Goal: Task Accomplishment & Management: Complete application form

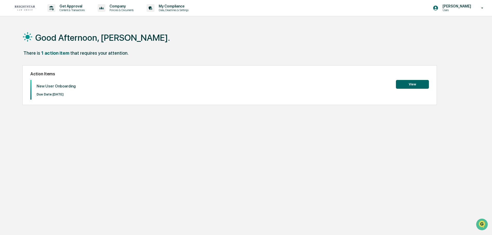
click at [414, 83] on button "View" at bounding box center [412, 84] width 33 height 9
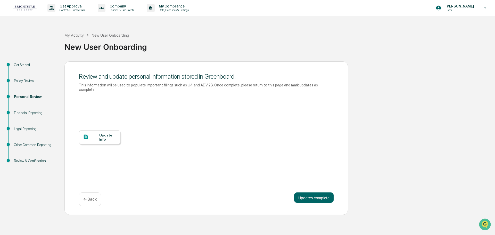
click at [106, 133] on div "Update Info" at bounding box center [107, 137] width 17 height 8
click at [313, 193] on button "Updates complete" at bounding box center [313, 197] width 39 height 10
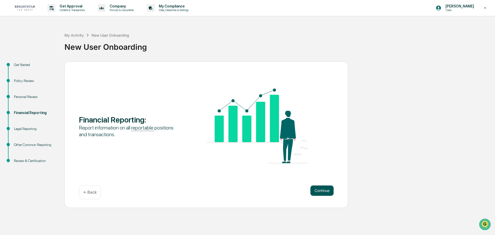
click at [319, 190] on button "Continue" at bounding box center [321, 190] width 23 height 10
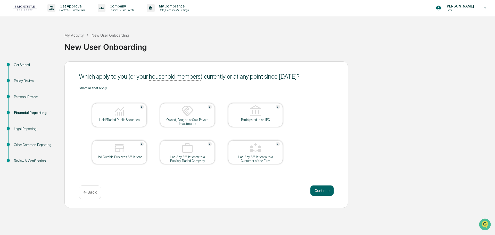
drag, startPoint x: 120, startPoint y: 119, endPoint x: 130, endPoint y: 118, distance: 10.3
click at [120, 119] on div "Held/Traded Public Securities" at bounding box center [119, 120] width 46 height 4
click at [181, 115] on div at bounding box center [188, 111] width 52 height 13
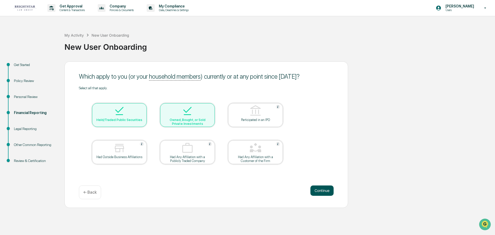
click at [321, 188] on button "Continue" at bounding box center [321, 190] width 23 height 10
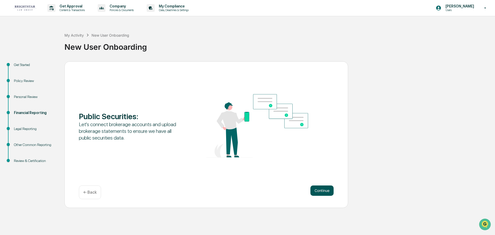
click at [321, 190] on button "Continue" at bounding box center [321, 190] width 23 height 10
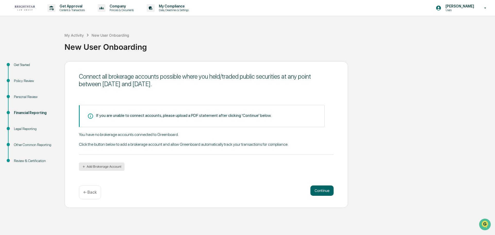
click at [95, 164] on button "Add Brokerage Account" at bounding box center [102, 166] width 46 height 8
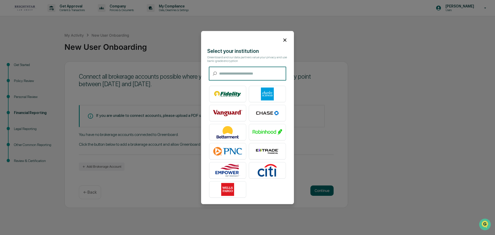
click at [219, 73] on div "​ ​" at bounding box center [247, 74] width 77 height 14
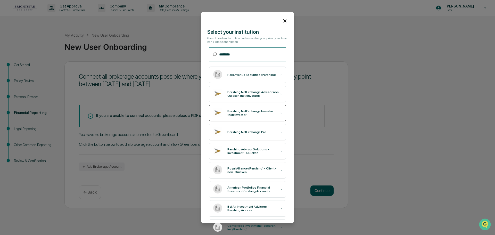
type input "********"
click at [252, 108] on div "Pershing NetExchange Investor (netxinvestor) ›" at bounding box center [247, 113] width 77 height 16
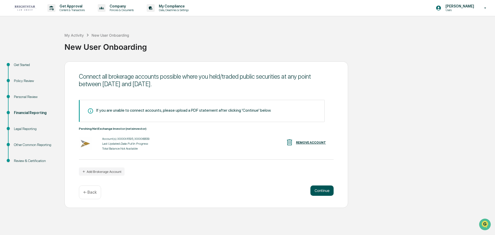
click at [324, 189] on button "Continue" at bounding box center [321, 190] width 23 height 10
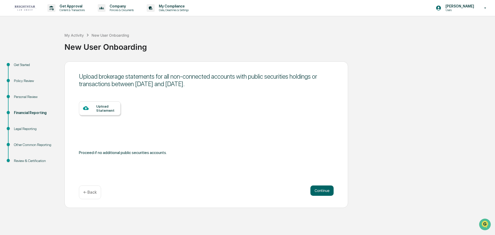
click at [98, 107] on div "Upload Statement" at bounding box center [106, 108] width 20 height 8
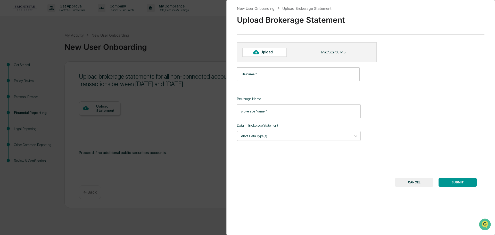
click at [265, 52] on div "Upload" at bounding box center [268, 52] width 17 height 4
type input "*****"
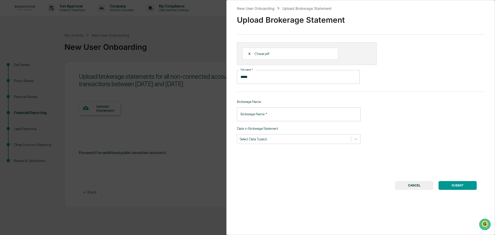
click at [248, 115] on input "Brokerage Name   *" at bounding box center [299, 114] width 124 height 14
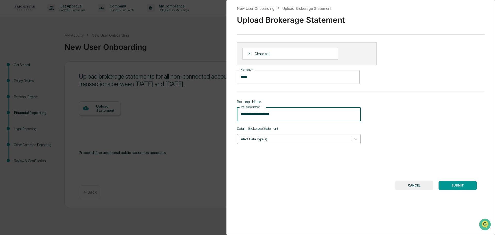
click at [241, 116] on input "**********" at bounding box center [299, 114] width 124 height 14
type input "**********"
click at [353, 138] on icon at bounding box center [355, 138] width 5 height 5
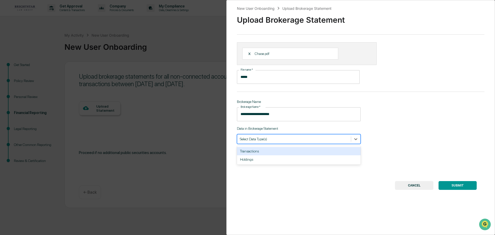
click at [261, 151] on div "Transactions" at bounding box center [299, 151] width 124 height 8
drag, startPoint x: 354, startPoint y: 138, endPoint x: 335, endPoint y: 141, distance: 19.7
click at [353, 138] on icon at bounding box center [355, 138] width 5 height 5
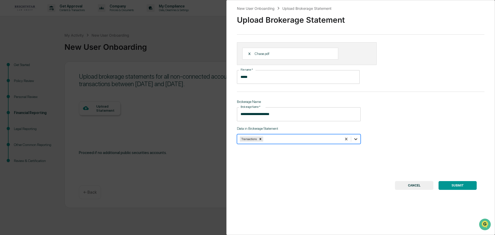
click at [354, 138] on icon at bounding box center [355, 139] width 3 height 2
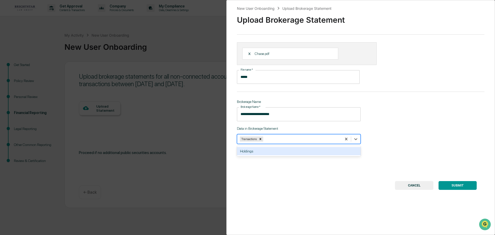
click at [267, 150] on div "Holdings" at bounding box center [299, 151] width 124 height 8
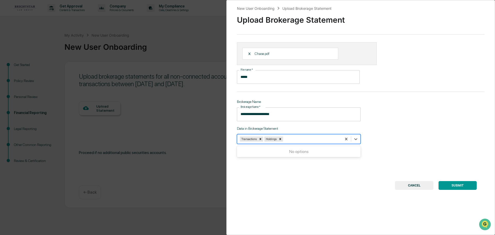
click at [453, 185] on button "SUBMIT" at bounding box center [457, 185] width 38 height 9
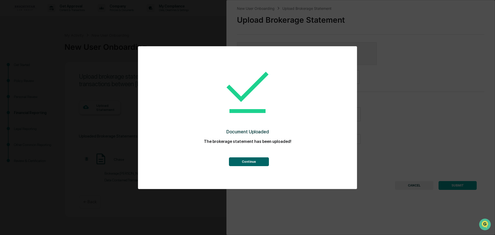
click at [253, 159] on button "Continue" at bounding box center [249, 161] width 40 height 9
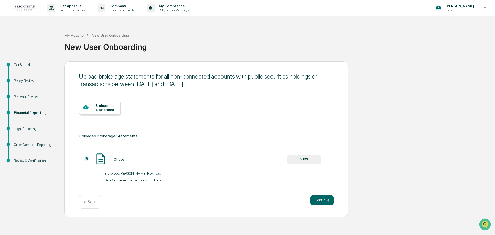
click at [103, 105] on div "Upload Statement" at bounding box center [106, 107] width 20 height 8
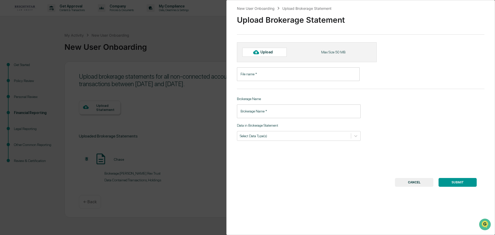
click at [263, 52] on div "Upload" at bounding box center [268, 52] width 17 height 4
type input "*******"
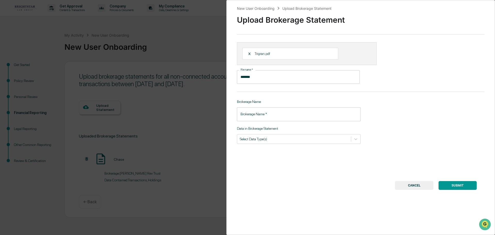
click at [243, 113] on input "Brokerage Name   *" at bounding box center [299, 114] width 124 height 14
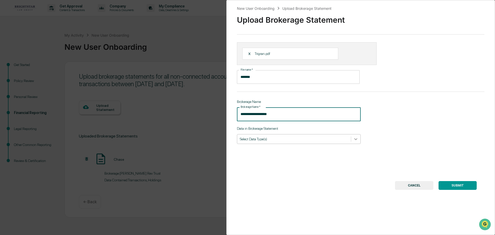
type input "**********"
click at [354, 139] on icon at bounding box center [355, 138] width 5 height 5
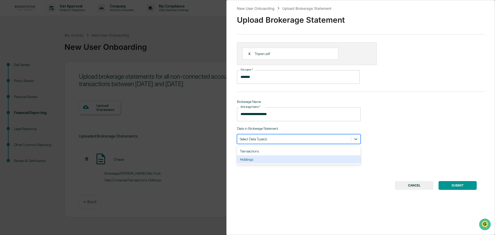
click at [267, 160] on div "Holdings" at bounding box center [299, 159] width 124 height 8
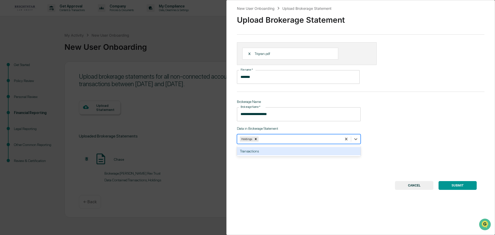
click at [456, 184] on button "SUBMIT" at bounding box center [457, 185] width 38 height 9
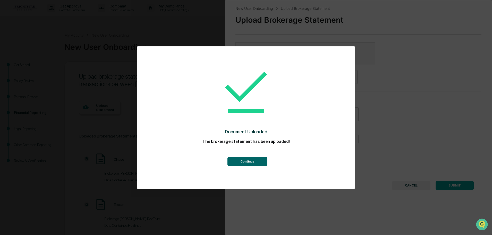
click at [250, 162] on button "Continue" at bounding box center [247, 161] width 40 height 9
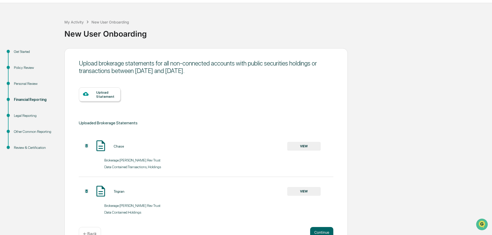
scroll to position [28, 0]
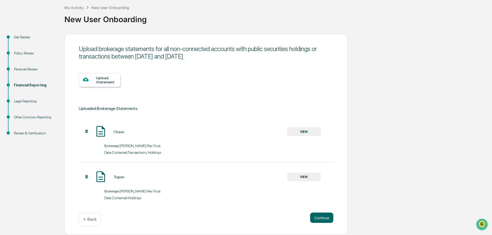
drag, startPoint x: 492, startPoint y: 195, endPoint x: 3, endPoint y: 12, distance: 522.8
click at [323, 216] on button "Continue" at bounding box center [321, 217] width 23 height 10
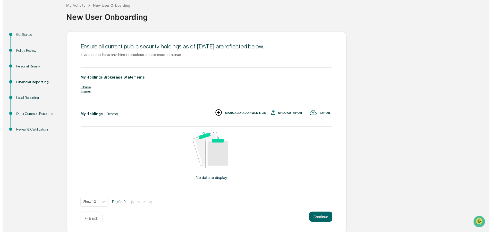
scroll to position [29, 0]
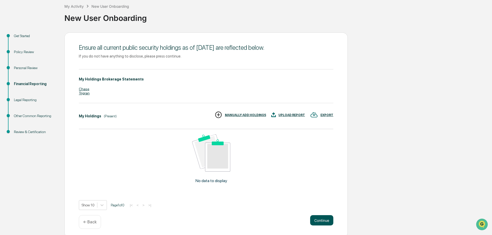
click at [318, 219] on button "Continue" at bounding box center [321, 220] width 23 height 10
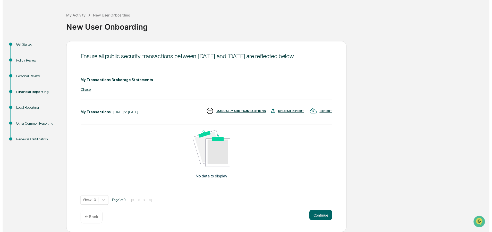
scroll to position [23, 0]
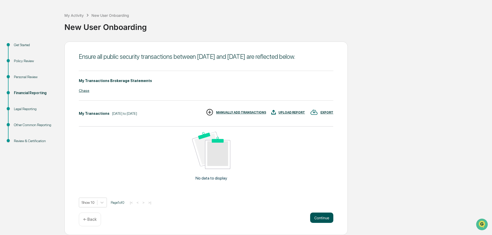
click at [324, 221] on button "Continue" at bounding box center [321, 217] width 23 height 10
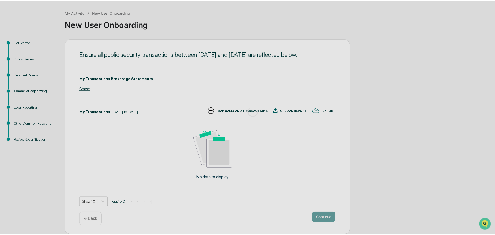
scroll to position [0, 0]
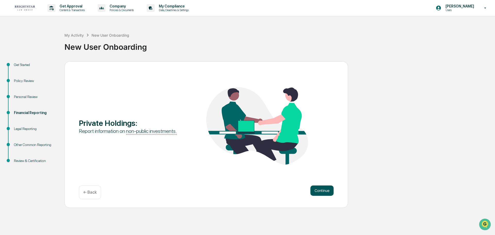
click at [322, 189] on button "Continue" at bounding box center [321, 190] width 23 height 10
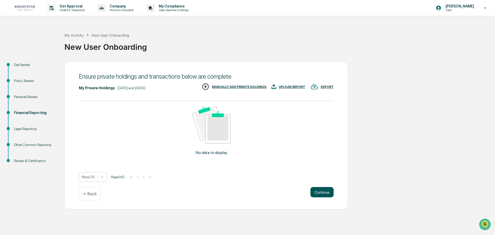
click at [320, 191] on button "Continue" at bounding box center [321, 192] width 23 height 10
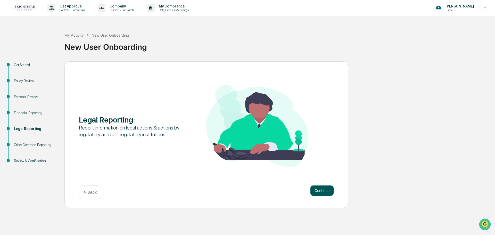
click at [324, 190] on button "Continue" at bounding box center [321, 190] width 23 height 10
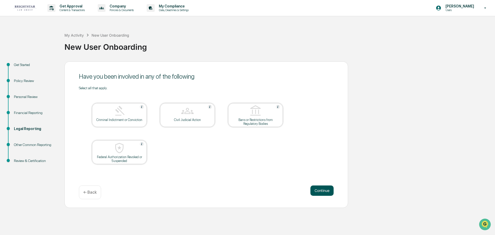
click at [321, 190] on button "Continue" at bounding box center [321, 190] width 23 height 10
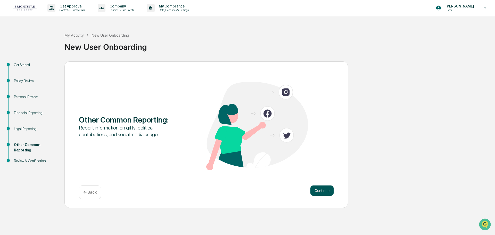
click at [323, 189] on button "Continue" at bounding box center [321, 190] width 23 height 10
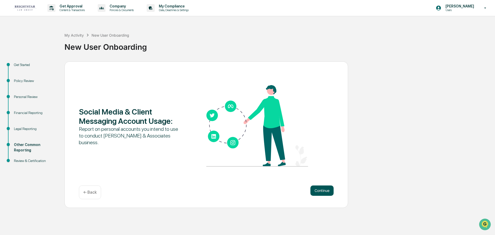
click at [323, 191] on button "Continue" at bounding box center [321, 190] width 23 height 10
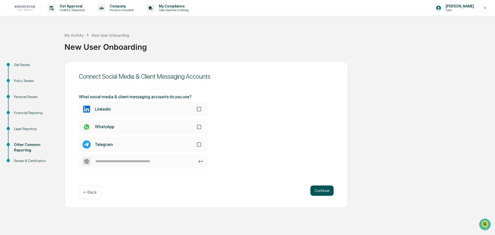
click at [321, 190] on button "Continue" at bounding box center [321, 190] width 23 height 10
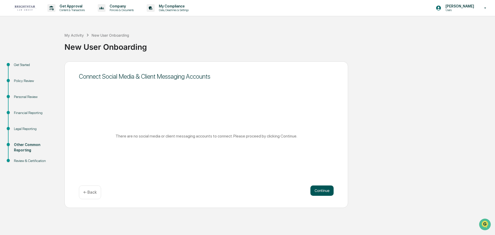
click at [322, 190] on button "Continue" at bounding box center [321, 190] width 23 height 10
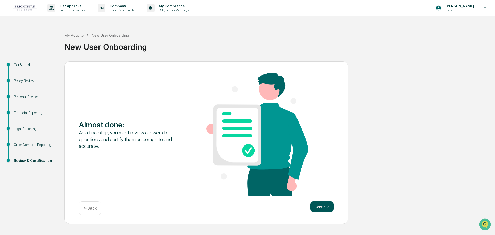
click at [324, 205] on button "Continue" at bounding box center [321, 206] width 23 height 10
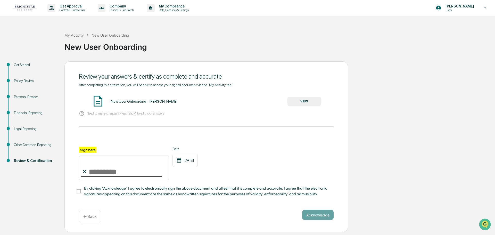
click at [306, 100] on button "VIEW" at bounding box center [303, 101] width 33 height 9
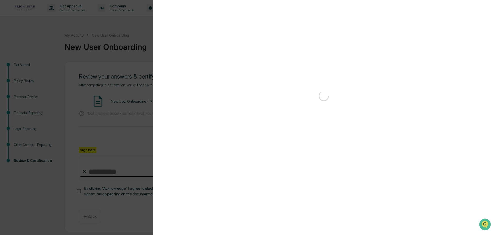
click at [306, 100] on div "Version History" at bounding box center [247, 117] width 495 height 235
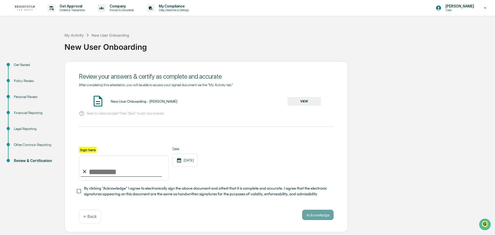
click at [306, 100] on button "VIEW" at bounding box center [303, 101] width 33 height 9
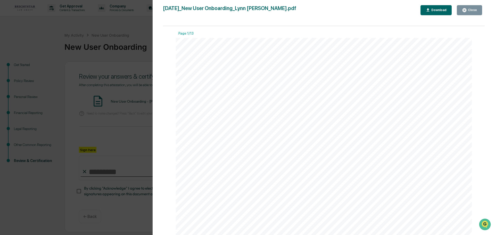
drag, startPoint x: 465, startPoint y: 32, endPoint x: 446, endPoint y: 22, distance: 21.0
click at [469, 11] on div "Close" at bounding box center [472, 10] width 10 height 4
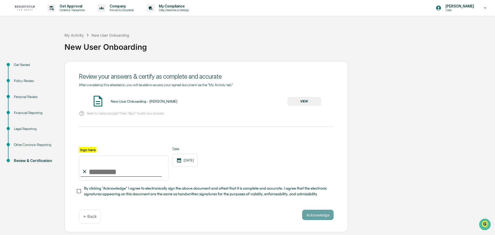
click at [91, 170] on input "Sign here" at bounding box center [124, 167] width 90 height 25
type input "**********"
click at [316, 215] on button "Acknowledge" at bounding box center [317, 214] width 31 height 10
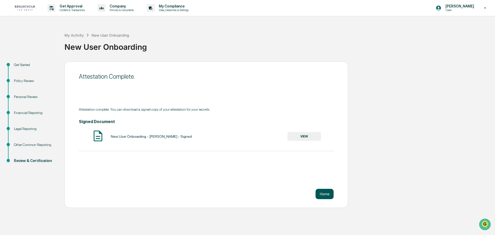
click at [324, 193] on button "Home" at bounding box center [324, 194] width 18 height 10
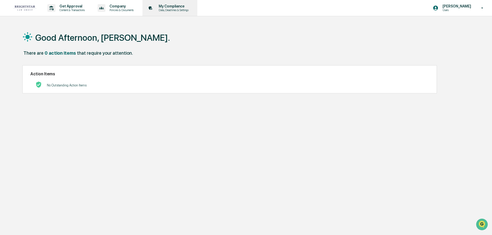
click at [186, 6] on p "My Compliance" at bounding box center [173, 6] width 37 height 4
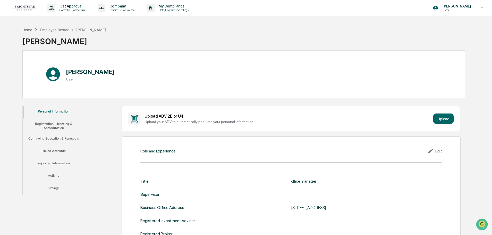
click at [64, 149] on button "Linked Accounts" at bounding box center [54, 151] width 62 height 12
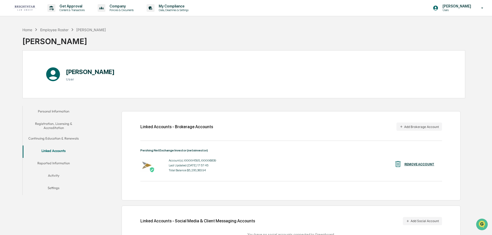
click at [54, 163] on button "Reported Information" at bounding box center [54, 164] width 62 height 12
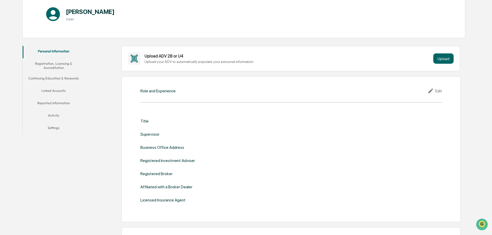
scroll to position [43, 0]
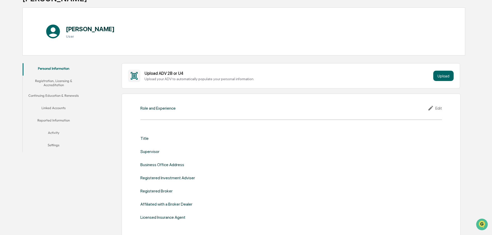
click at [164, 139] on div "Title" at bounding box center [291, 138] width 302 height 5
click at [434, 106] on icon at bounding box center [432, 108] width 8 height 6
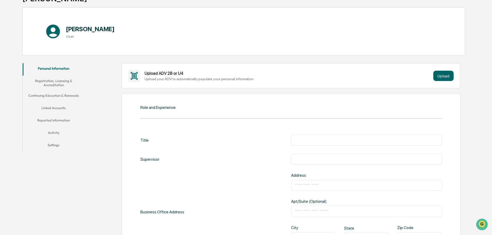
click at [302, 140] on input "text" at bounding box center [366, 139] width 143 height 5
type input "**********"
drag, startPoint x: 297, startPoint y: 182, endPoint x: 302, endPoint y: 182, distance: 5.2
click at [297, 182] on input "text" at bounding box center [366, 184] width 143 height 5
type input "**********"
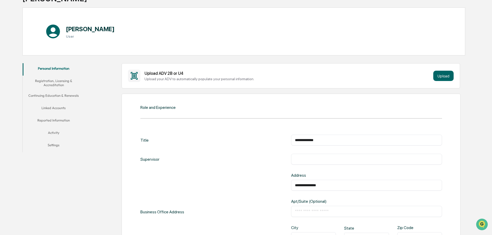
type input "*********"
type input "**********"
type input "**"
type input "*****"
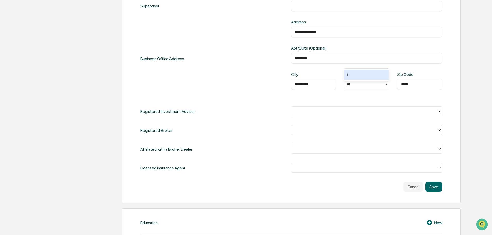
scroll to position [199, 0]
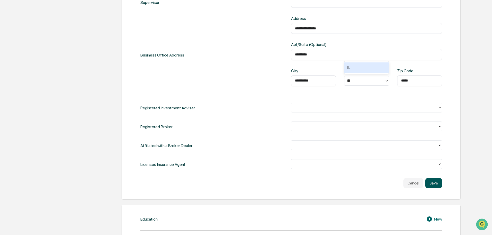
click at [432, 182] on button "Save" at bounding box center [433, 183] width 17 height 10
click at [350, 68] on div "IL" at bounding box center [366, 67] width 45 height 10
click at [433, 182] on button "Save" at bounding box center [433, 183] width 17 height 10
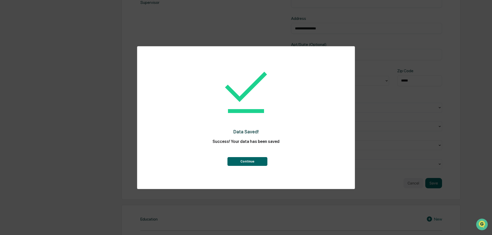
click at [245, 159] on button "Continue" at bounding box center [247, 161] width 40 height 9
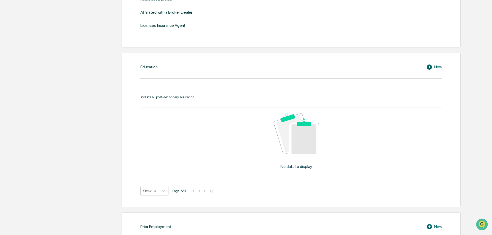
scroll to position [241, 0]
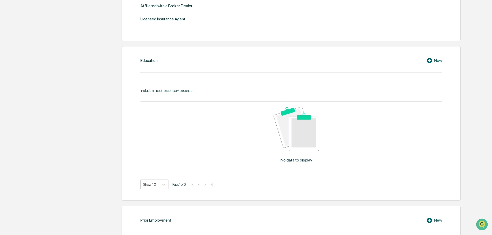
click at [436, 59] on div "New" at bounding box center [434, 60] width 16 height 6
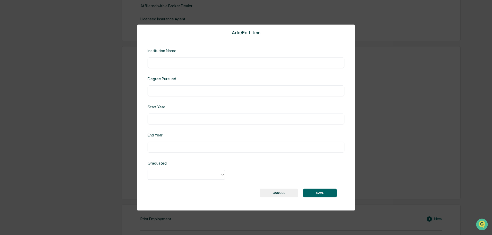
click at [155, 62] on input "text" at bounding box center [245, 62] width 189 height 5
type input "**********"
click at [152, 90] on input "text" at bounding box center [245, 90] width 189 height 5
type input "**"
click at [157, 119] on input "text" at bounding box center [245, 118] width 189 height 5
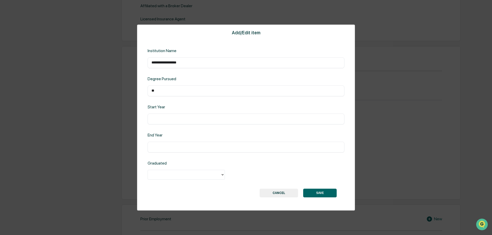
type input "*"
type input "****"
click at [162, 147] on input "text" at bounding box center [245, 146] width 189 height 5
type input "****"
click at [221, 174] on icon at bounding box center [223, 174] width 4 height 4
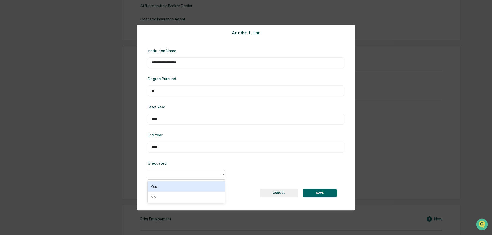
drag, startPoint x: 181, startPoint y: 185, endPoint x: 224, endPoint y: 188, distance: 43.6
click at [186, 186] on div "Yes" at bounding box center [186, 186] width 77 height 10
drag, startPoint x: 312, startPoint y: 180, endPoint x: 310, endPoint y: 188, distance: 8.8
click at [312, 180] on div "Yes" at bounding box center [246, 175] width 197 height 11
click at [316, 192] on button "SAVE" at bounding box center [319, 192] width 33 height 9
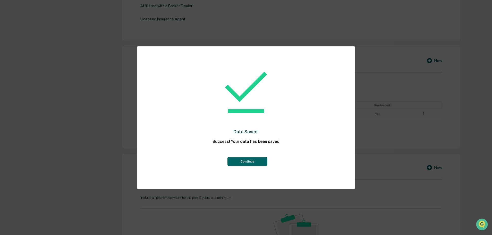
click at [249, 160] on button "Continue" at bounding box center [247, 161] width 40 height 9
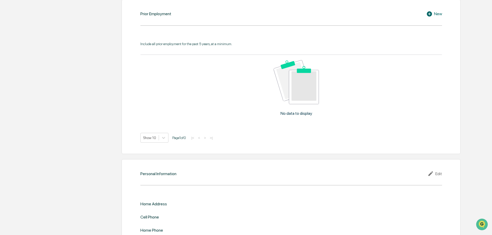
scroll to position [414, 0]
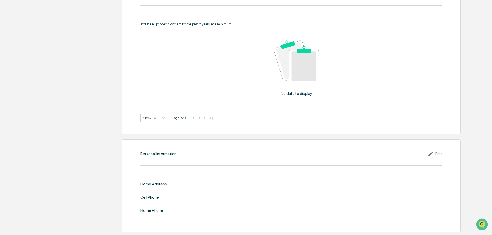
click at [433, 153] on icon at bounding box center [432, 153] width 8 height 6
click at [297, 190] on input "text" at bounding box center [366, 192] width 143 height 5
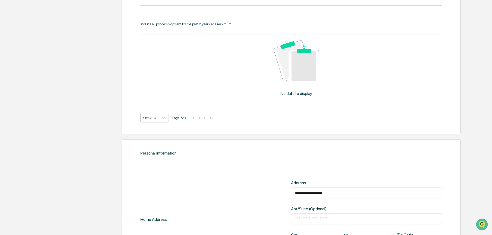
type input "**********"
click at [368, 159] on div "**********" at bounding box center [291, 232] width 339 height 187
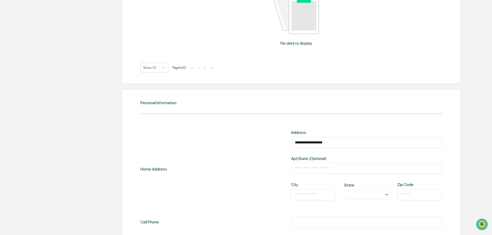
scroll to position [463, 0]
click at [294, 195] on div "​" at bounding box center [313, 195] width 45 height 11
click at [297, 196] on input "text" at bounding box center [313, 195] width 37 height 5
type input "**********"
click at [385, 197] on icon at bounding box center [387, 196] width 4 height 4
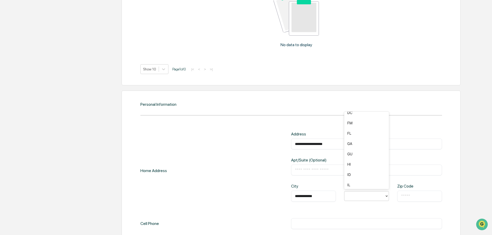
scroll to position [115, 0]
click at [350, 178] on div "IL" at bounding box center [366, 178] width 45 height 10
click at [406, 198] on input "text" at bounding box center [419, 195] width 37 height 5
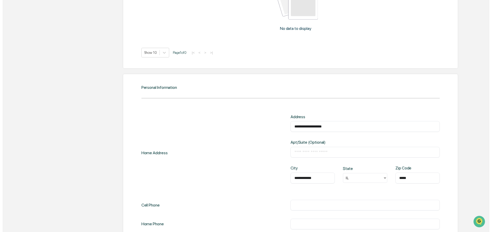
scroll to position [504, 0]
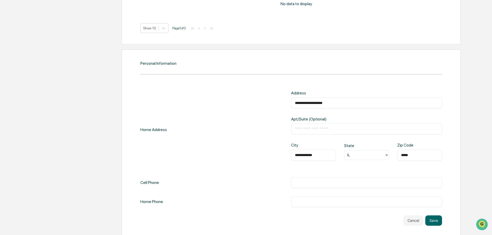
type input "*****"
click at [318, 181] on input "text" at bounding box center [366, 182] width 143 height 5
type input "**********"
click at [438, 219] on button "Save" at bounding box center [433, 220] width 17 height 10
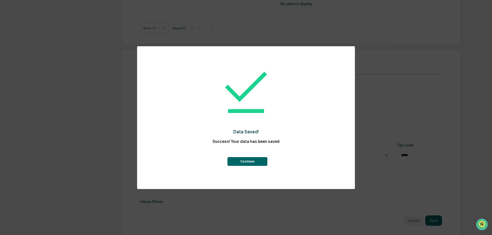
click at [243, 160] on button "Continue" at bounding box center [247, 161] width 40 height 9
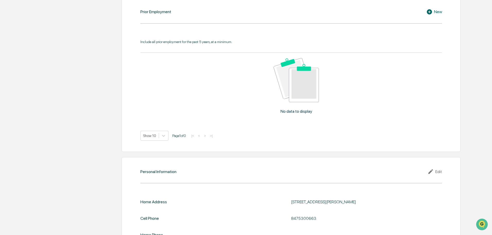
scroll to position [381, 0]
